Goal: Information Seeking & Learning: Learn about a topic

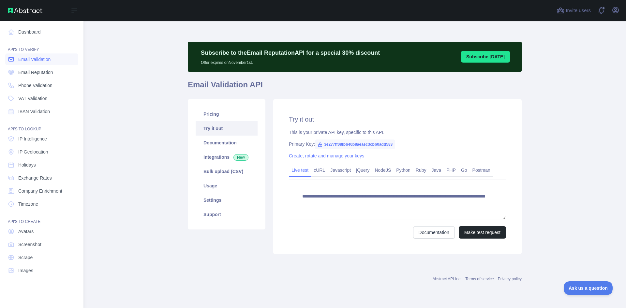
click at [43, 57] on span "Email Validation" at bounding box center [34, 59] width 32 height 7
click at [45, 73] on span "Email Reputation" at bounding box center [35, 72] width 35 height 7
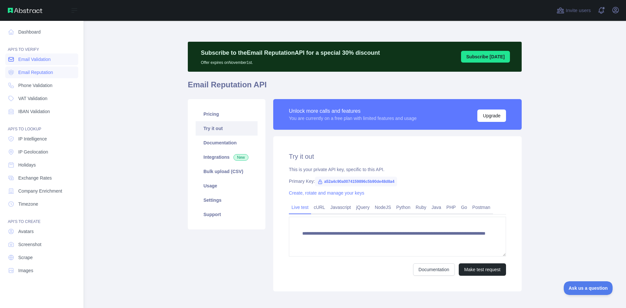
click at [48, 62] on span "Email Validation" at bounding box center [34, 59] width 32 height 7
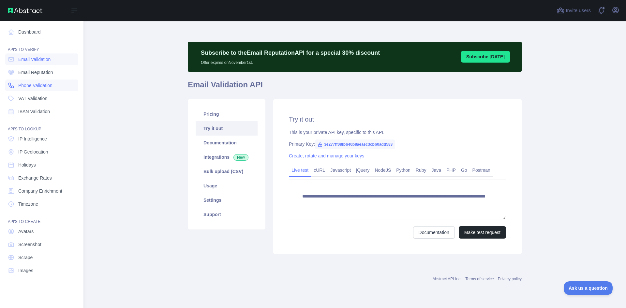
click at [41, 87] on span "Phone Validation" at bounding box center [35, 85] width 34 height 7
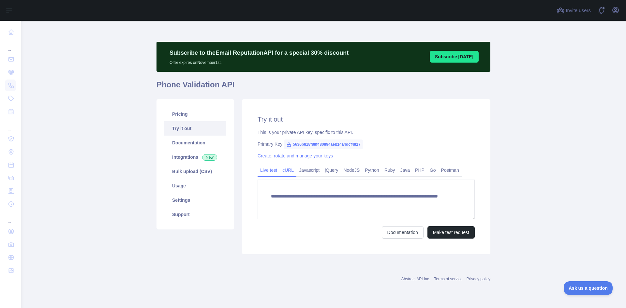
click at [294, 172] on link "cURL" at bounding box center [288, 170] width 17 height 10
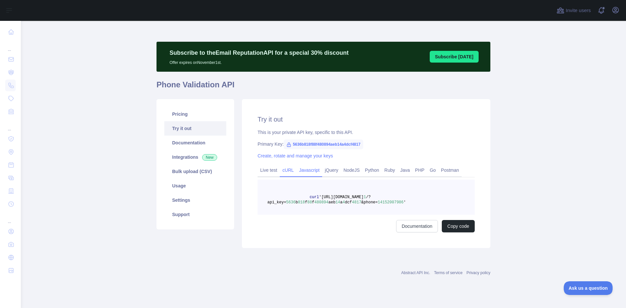
click at [308, 169] on link "Javascript" at bounding box center [310, 170] width 26 height 10
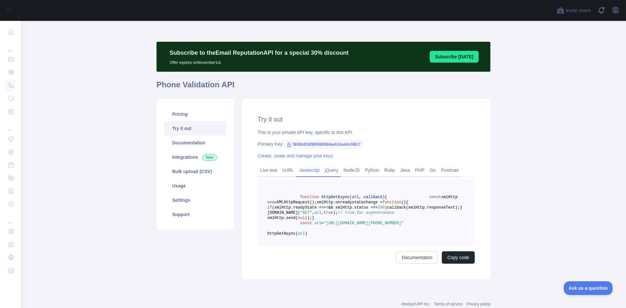
click at [326, 168] on link "jQuery" at bounding box center [331, 170] width 19 height 10
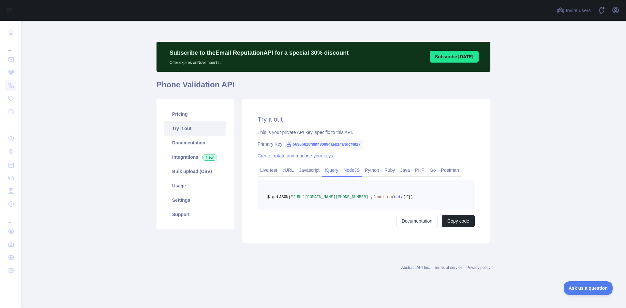
click at [348, 168] on link "NodeJS" at bounding box center [352, 170] width 22 height 10
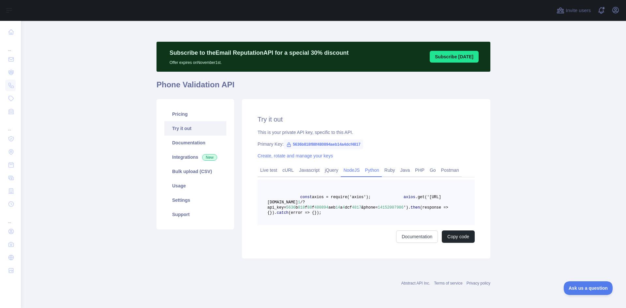
click at [368, 168] on link "Python" at bounding box center [372, 170] width 20 height 10
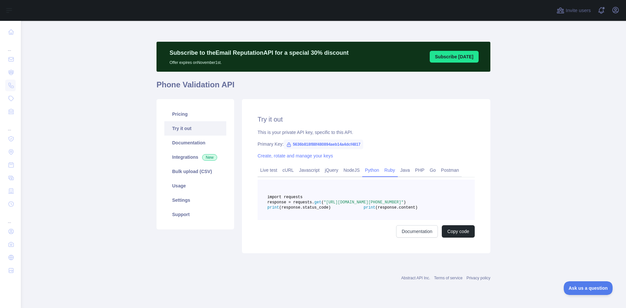
click at [386, 170] on link "Ruby" at bounding box center [390, 170] width 16 height 10
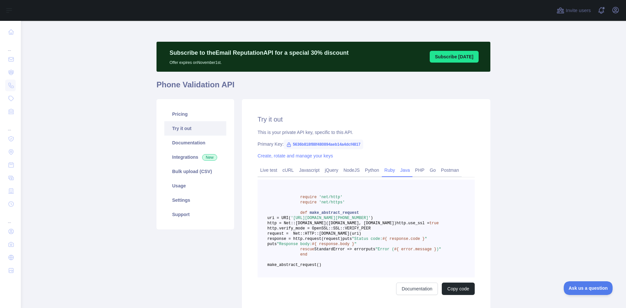
click at [405, 171] on link "Java" at bounding box center [405, 170] width 15 height 10
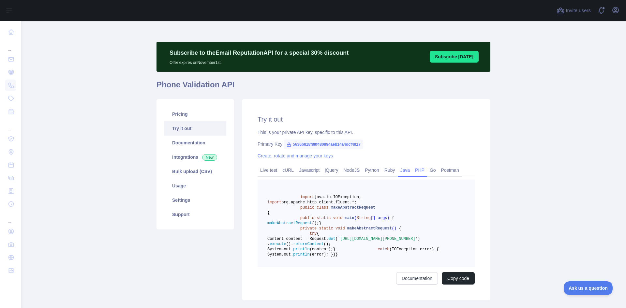
click at [414, 169] on link "PHP" at bounding box center [420, 170] width 15 height 10
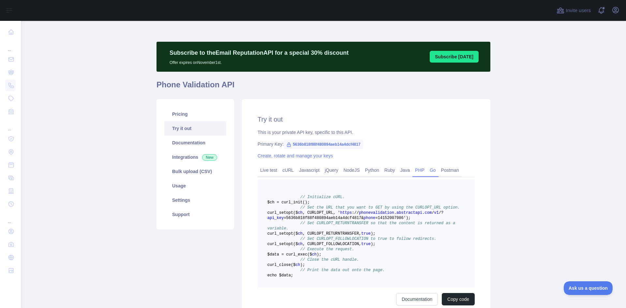
click at [433, 169] on link "Go" at bounding box center [432, 170] width 11 height 10
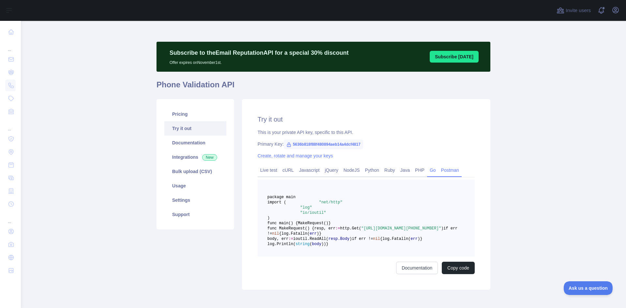
click at [454, 168] on link "Postman" at bounding box center [450, 170] width 23 height 10
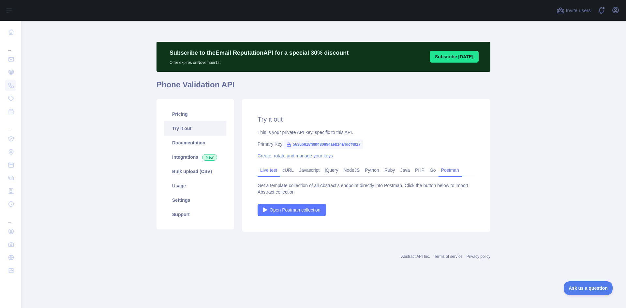
click at [262, 168] on link "Live test" at bounding box center [269, 170] width 22 height 10
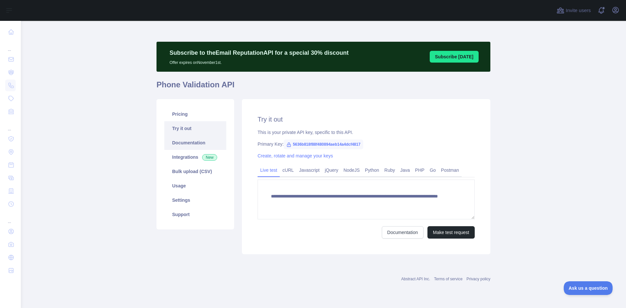
click at [188, 142] on link "Documentation" at bounding box center [195, 143] width 62 height 14
click at [187, 190] on link "Usage" at bounding box center [195, 186] width 62 height 14
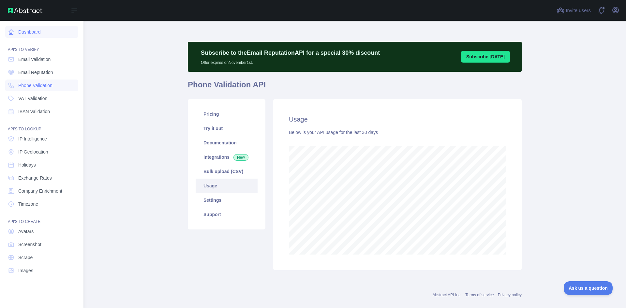
scroll to position [325975, 325724]
click at [28, 34] on link "Dashboard" at bounding box center [41, 32] width 73 height 12
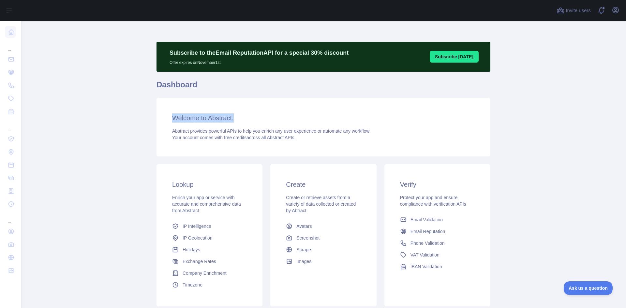
drag, startPoint x: 174, startPoint y: 116, endPoint x: 250, endPoint y: 116, distance: 76.0
click at [250, 116] on h3 "Welcome to Abstract." at bounding box center [323, 118] width 303 height 9
click at [604, 8] on span at bounding box center [603, 8] width 3 height 3
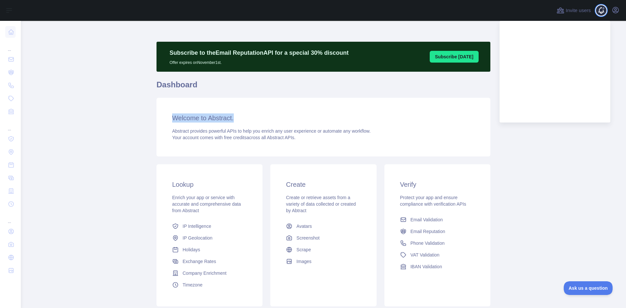
click at [604, 8] on span at bounding box center [603, 8] width 3 height 3
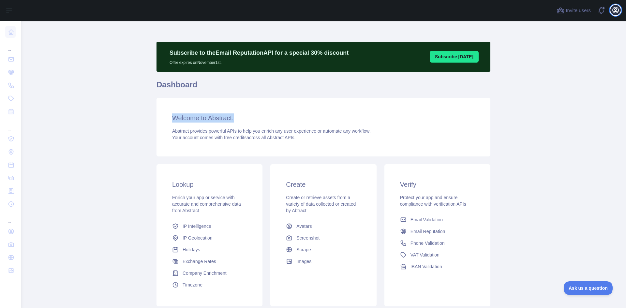
click at [612, 8] on icon "button" at bounding box center [616, 10] width 8 height 8
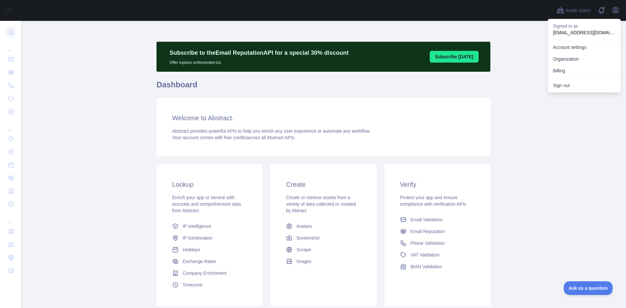
click at [571, 30] on p "[EMAIL_ADDRESS][DOMAIN_NAME]" at bounding box center [584, 32] width 63 height 7
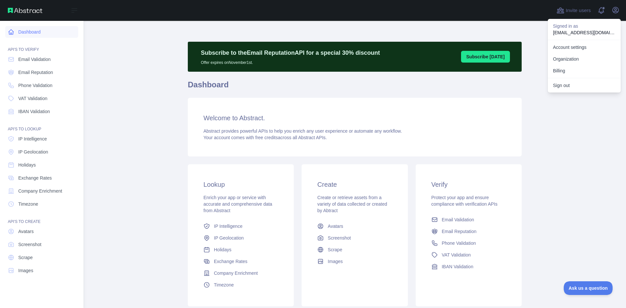
click at [14, 30] on icon at bounding box center [11, 32] width 7 height 7
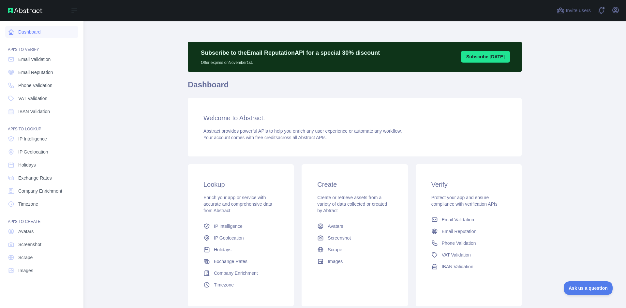
click at [39, 33] on link "Dashboard" at bounding box center [41, 32] width 73 height 12
click at [44, 62] on span "Email Validation" at bounding box center [34, 59] width 32 height 7
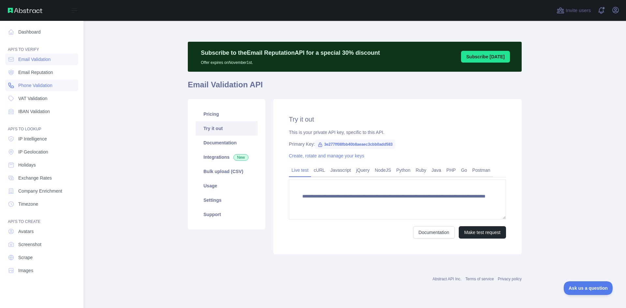
click at [45, 87] on span "Phone Validation" at bounding box center [35, 85] width 34 height 7
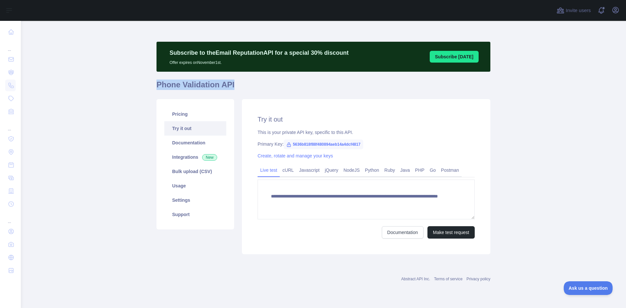
drag, startPoint x: 233, startPoint y: 85, endPoint x: 143, endPoint y: 82, distance: 89.8
click at [143, 82] on main "**********" at bounding box center [324, 164] width 606 height 287
click at [232, 86] on h1 "Phone Validation API" at bounding box center [324, 88] width 334 height 16
click at [241, 86] on h1 "Phone Validation API" at bounding box center [324, 88] width 334 height 16
drag, startPoint x: 246, startPoint y: 85, endPoint x: 151, endPoint y: 85, distance: 95.3
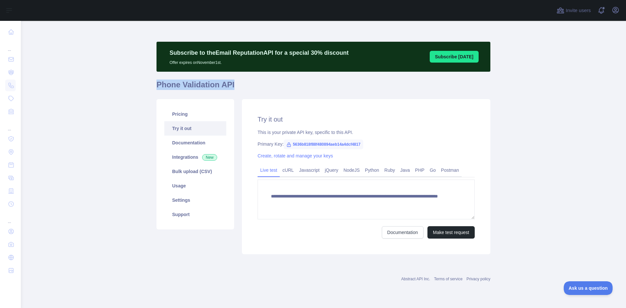
click at [151, 85] on main "**********" at bounding box center [324, 164] width 606 height 287
click at [185, 85] on h1 "Phone Validation API" at bounding box center [324, 88] width 334 height 16
drag, startPoint x: 185, startPoint y: 85, endPoint x: 148, endPoint y: 85, distance: 37.2
click at [148, 85] on main "**********" at bounding box center [324, 164] width 606 height 287
click at [161, 85] on h1 "Phone Validation API" at bounding box center [324, 88] width 334 height 16
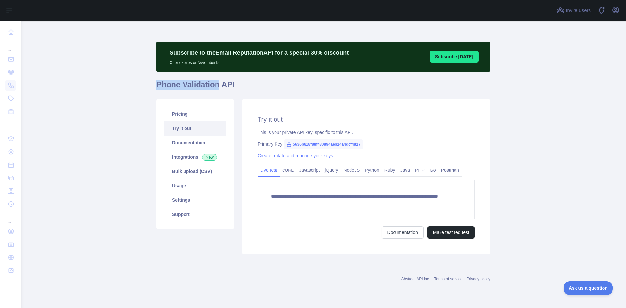
drag, startPoint x: 161, startPoint y: 85, endPoint x: 211, endPoint y: 83, distance: 50.3
click at [211, 83] on h1 "Phone Validation API" at bounding box center [324, 88] width 334 height 16
drag, startPoint x: 152, startPoint y: 85, endPoint x: 276, endPoint y: 89, distance: 124.4
click at [276, 89] on main "**********" at bounding box center [324, 164] width 606 height 287
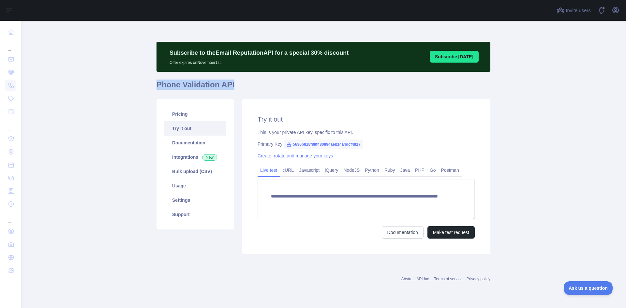
click at [276, 89] on h1 "Phone Validation API" at bounding box center [324, 88] width 334 height 16
click at [192, 156] on link "Integrations New" at bounding box center [195, 157] width 62 height 14
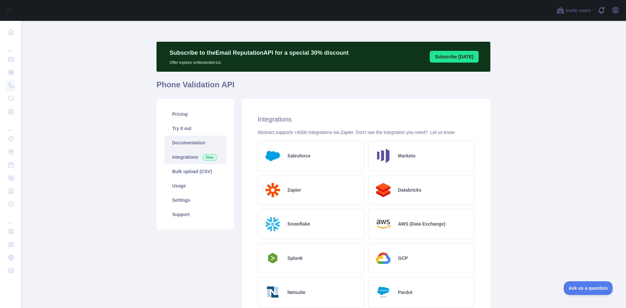
click at [187, 143] on link "Documentation" at bounding box center [195, 143] width 62 height 14
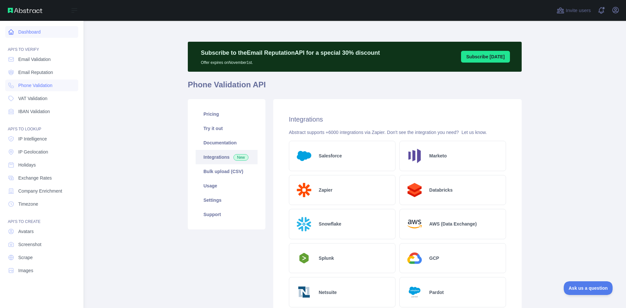
click at [11, 33] on icon at bounding box center [11, 32] width 5 height 5
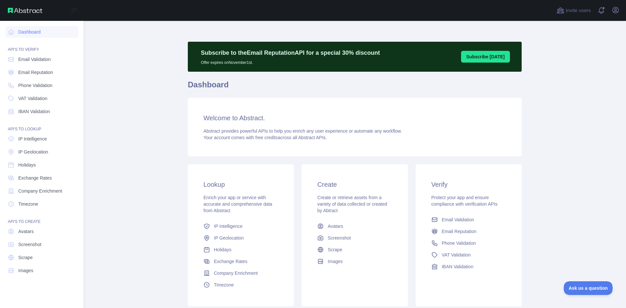
click at [51, 79] on nav "Dashboard API'S TO VERIFY Email Validation Email Reputation Phone Validation VA…" at bounding box center [41, 159] width 73 height 277
click at [50, 84] on span "Phone Validation" at bounding box center [35, 85] width 34 height 7
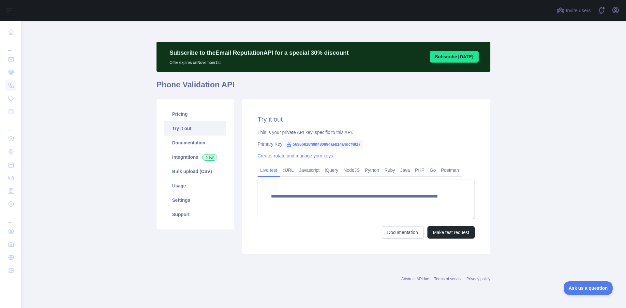
drag, startPoint x: 171, startPoint y: 61, endPoint x: 239, endPoint y: 63, distance: 68.2
click at [239, 63] on p "Offer expires on [DATE]." at bounding box center [259, 61] width 179 height 8
click at [118, 66] on main "**********" at bounding box center [324, 164] width 606 height 287
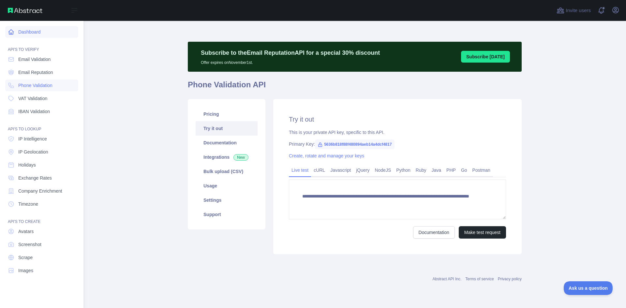
click at [30, 33] on link "Dashboard" at bounding box center [41, 32] width 73 height 12
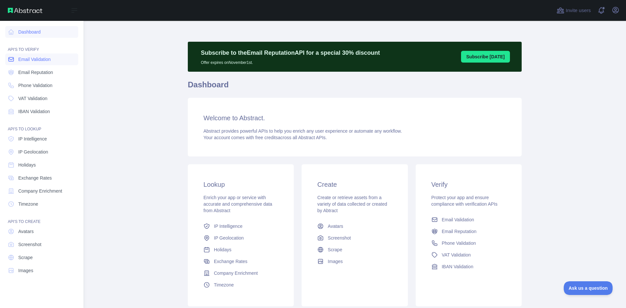
click at [27, 61] on span "Email Validation" at bounding box center [34, 59] width 32 height 7
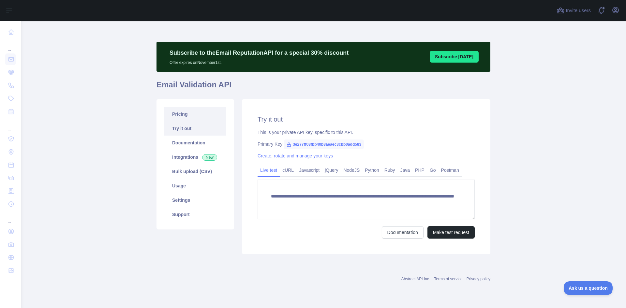
click at [184, 111] on link "Pricing" at bounding box center [195, 114] width 62 height 14
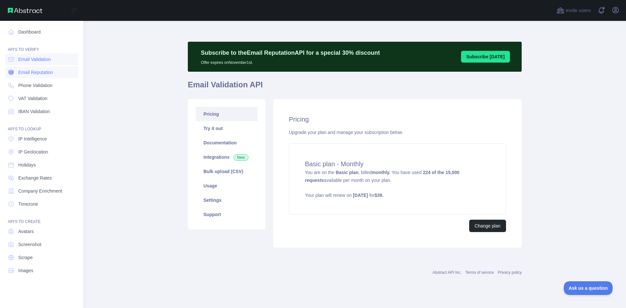
click at [35, 73] on span "Email Reputation" at bounding box center [35, 72] width 35 height 7
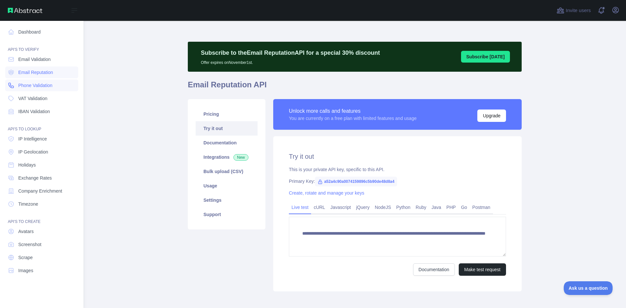
click at [35, 83] on span "Phone Validation" at bounding box center [35, 85] width 34 height 7
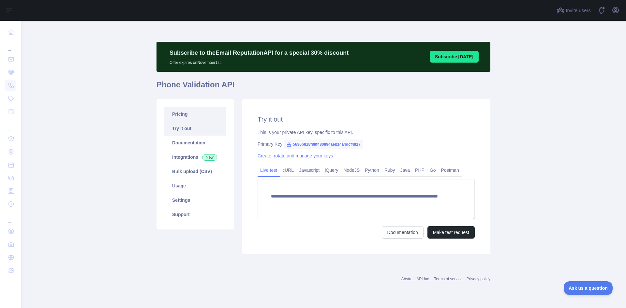
click at [188, 110] on link "Pricing" at bounding box center [195, 114] width 62 height 14
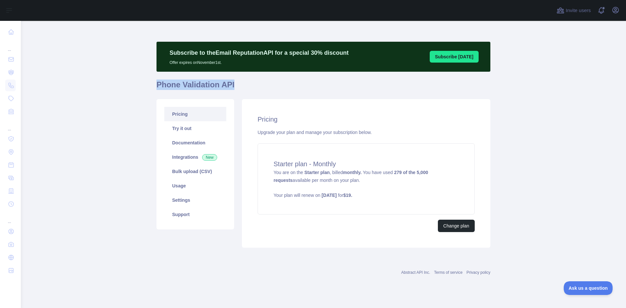
drag, startPoint x: 151, startPoint y: 80, endPoint x: 272, endPoint y: 84, distance: 121.1
click at [272, 84] on main "Subscribe to the Email Reputation API for a special 30 % discount Offer expires…" at bounding box center [324, 164] width 606 height 287
click at [269, 84] on h1 "Phone Validation API" at bounding box center [324, 88] width 334 height 16
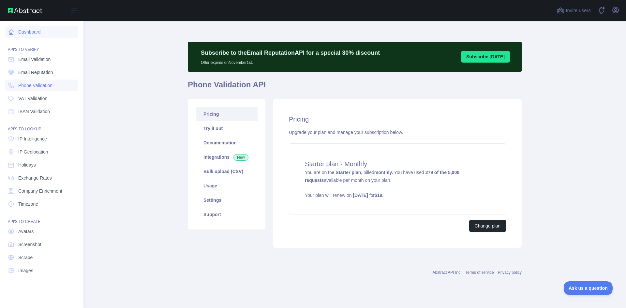
click at [14, 29] on link "Dashboard" at bounding box center [41, 32] width 73 height 12
